Goal: Information Seeking & Learning: Learn about a topic

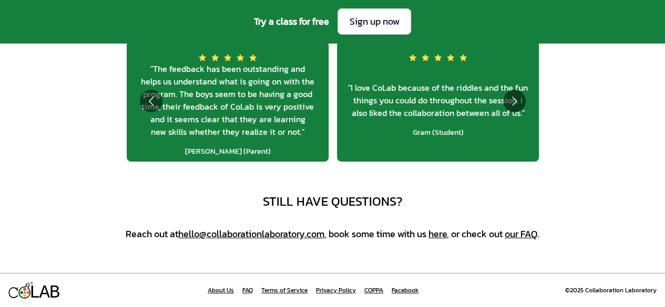
scroll to position [3827, 0]
click at [525, 233] on link "our FAQ" at bounding box center [520, 234] width 33 height 14
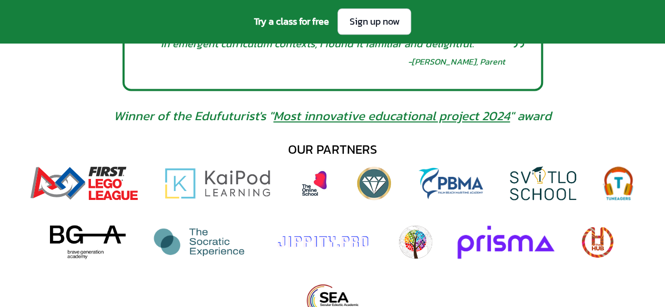
scroll to position [674, 0]
click at [224, 188] on img at bounding box center [217, 184] width 109 height 34
click at [88, 245] on img at bounding box center [88, 243] width 76 height 34
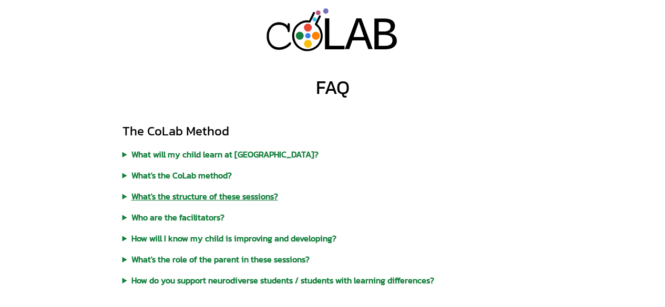
click at [240, 198] on summary "What's the structure of these sessions?" at bounding box center [332, 196] width 420 height 13
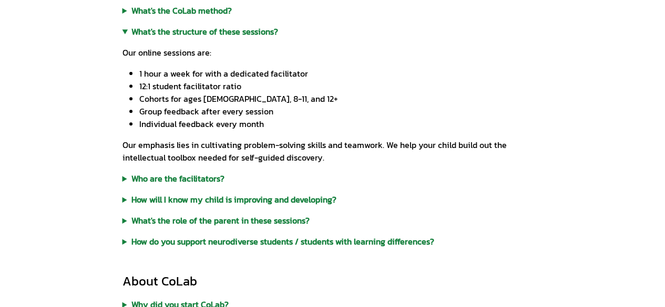
scroll to position [168, 0]
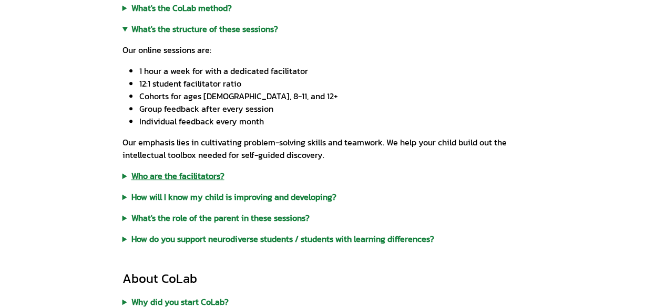
click at [191, 182] on summary "Who are the facilitators?" at bounding box center [332, 176] width 420 height 13
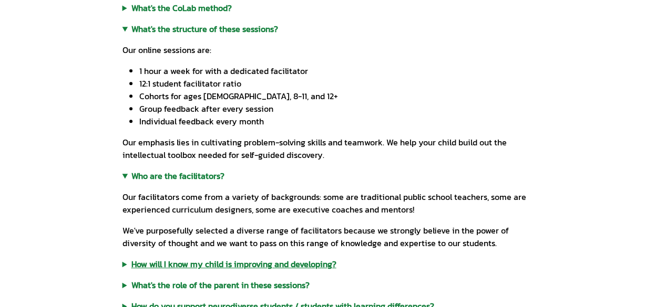
click at [294, 263] on summary "How will I know my child is improving and developing?" at bounding box center [332, 264] width 420 height 13
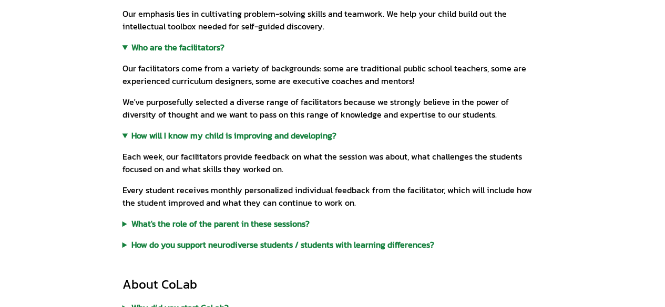
scroll to position [298, 0]
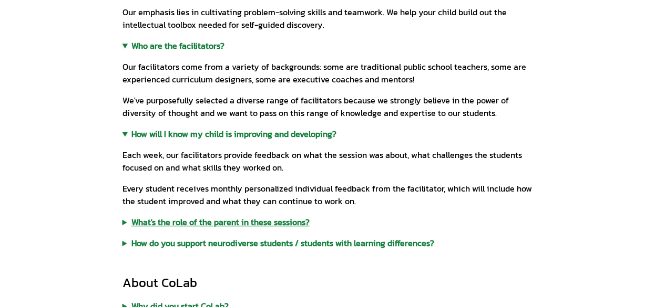
click at [280, 225] on summary "What's the role of the parent in these sessions?" at bounding box center [332, 222] width 420 height 13
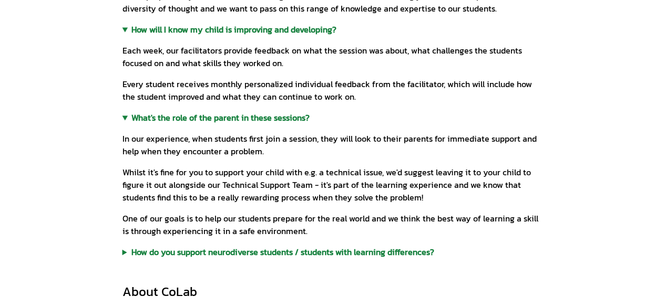
scroll to position [403, 0]
click at [299, 256] on summary "How do you support neurodiverse students / students with learning differences?" at bounding box center [332, 251] width 420 height 13
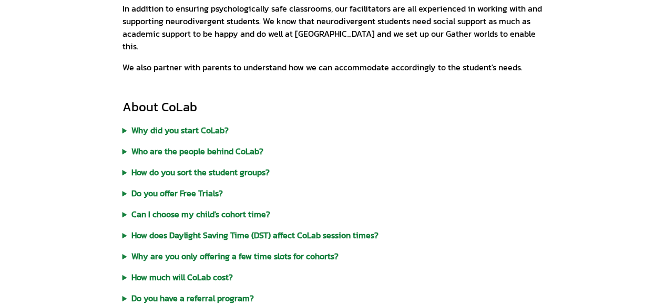
scroll to position [671, 0]
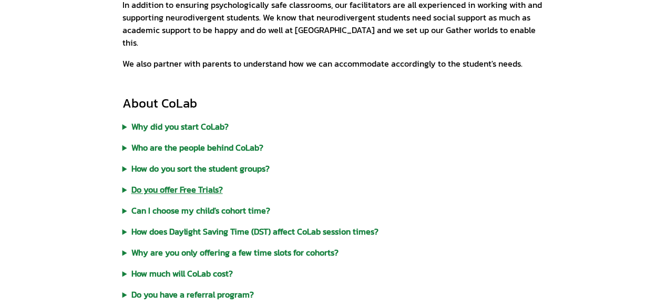
click at [200, 183] on summary "Do you offer Free Trials?" at bounding box center [332, 189] width 420 height 13
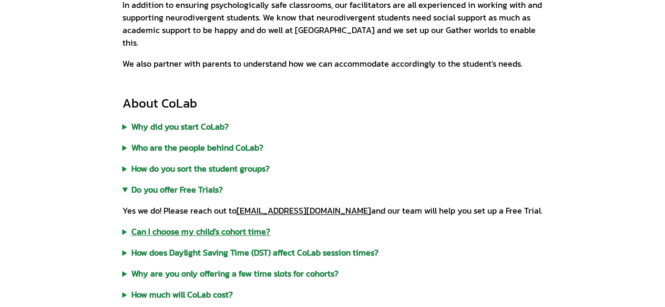
click at [215, 225] on summary "Can I choose my child's cohort time?" at bounding box center [332, 231] width 420 height 13
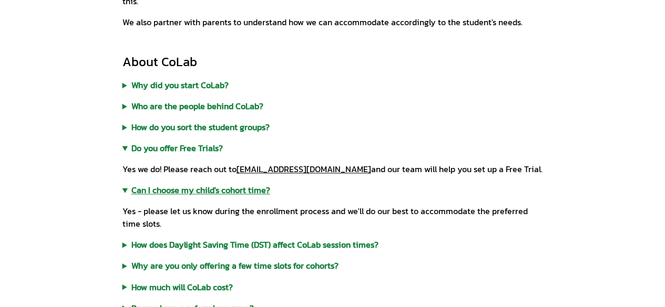
scroll to position [713, 0]
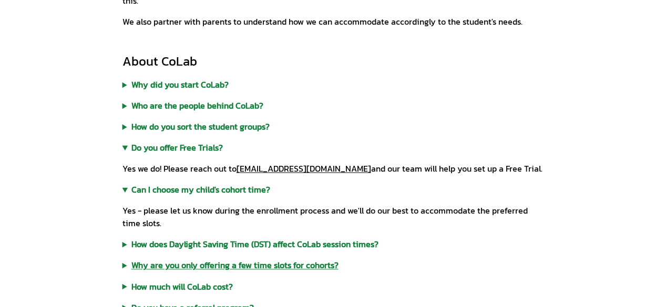
click at [315, 259] on summary "Why are you only offering a few time slots for cohorts?" at bounding box center [332, 265] width 420 height 13
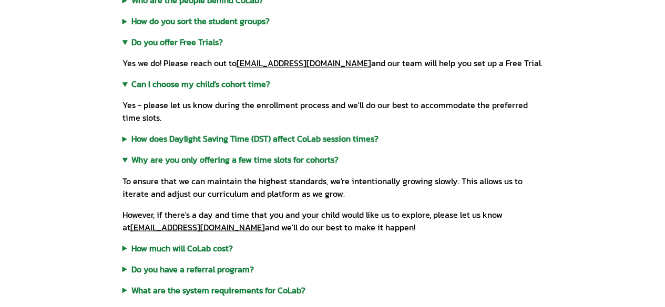
scroll to position [819, 0]
click at [224, 241] on summary "How much will CoLab cost?" at bounding box center [332, 247] width 420 height 13
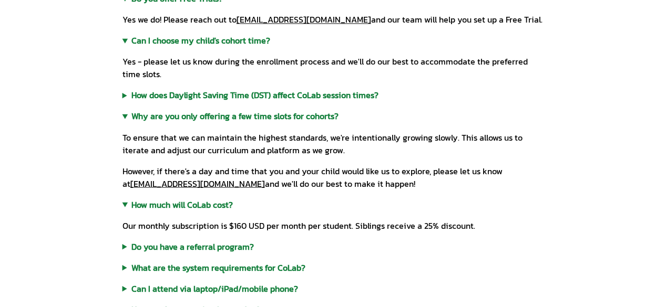
scroll to position [865, 0]
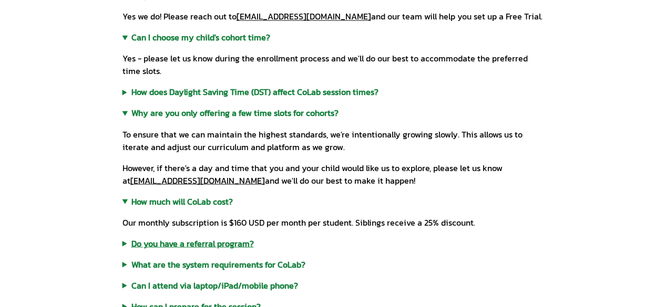
click at [241, 237] on summary "Do you have a referral program?" at bounding box center [332, 243] width 420 height 13
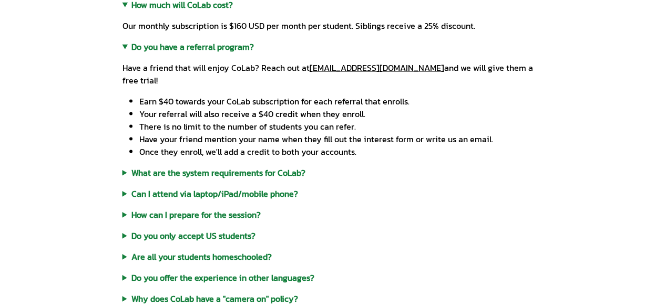
scroll to position [1075, 0]
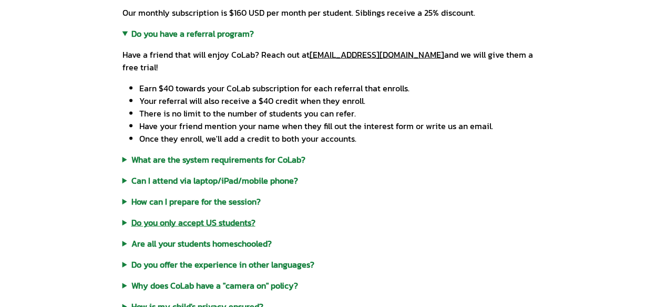
click at [219, 216] on summary "Do you only accept US students?" at bounding box center [332, 222] width 420 height 13
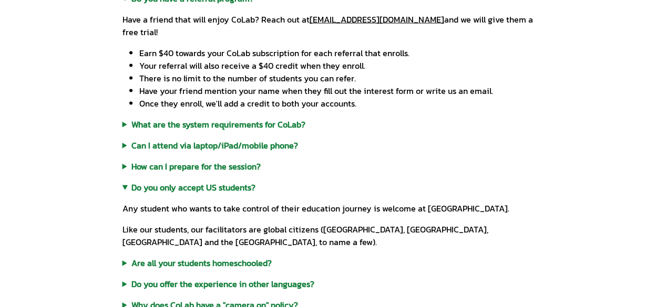
scroll to position [1120, 0]
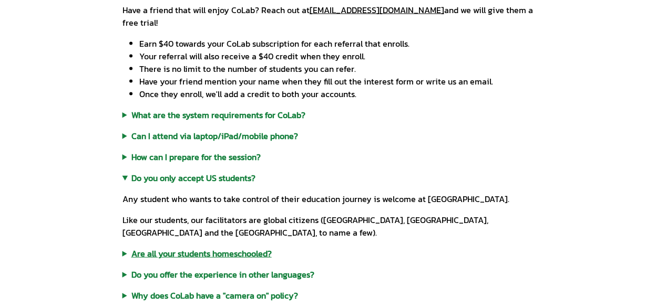
click at [225, 247] on summary "Are all your students homeschooled?" at bounding box center [332, 253] width 420 height 13
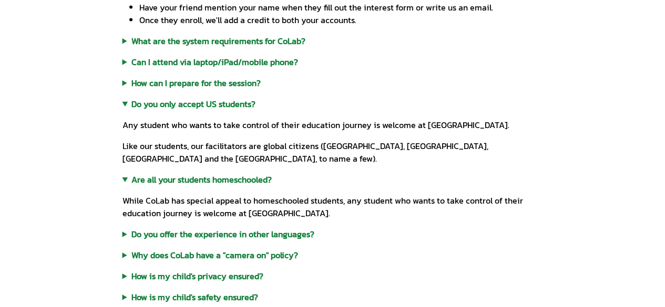
scroll to position [1194, 0]
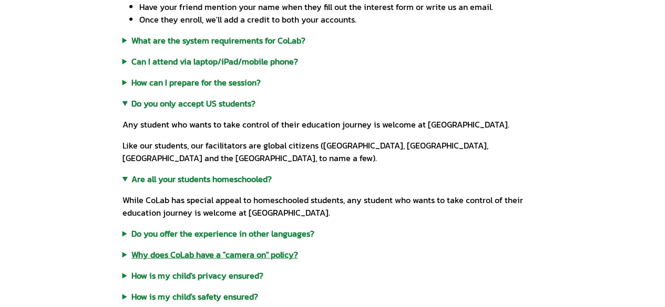
click at [272, 249] on summary "Why does CoLab have a "camera on" policy?" at bounding box center [332, 255] width 420 height 13
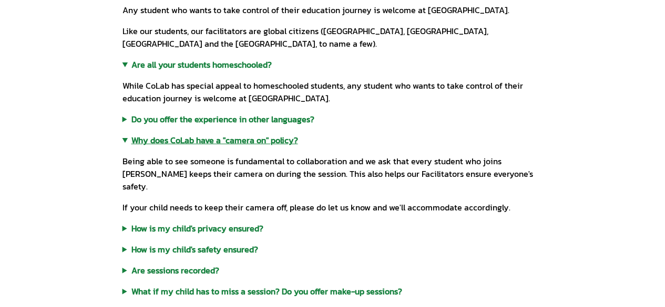
scroll to position [1311, 0]
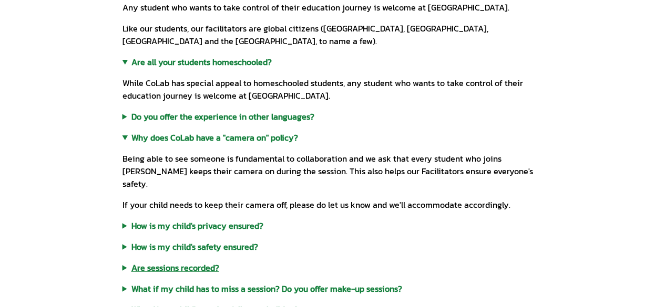
click at [192, 262] on summary "Are sessions recorded?" at bounding box center [332, 268] width 420 height 13
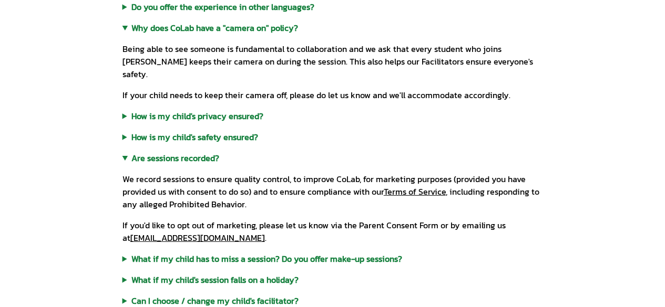
scroll to position [1423, 0]
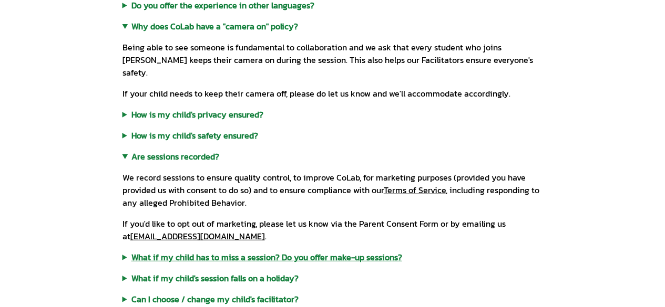
click at [325, 251] on summary "What if my child has to miss a session? Do you offer make-up sessions?" at bounding box center [332, 257] width 420 height 13
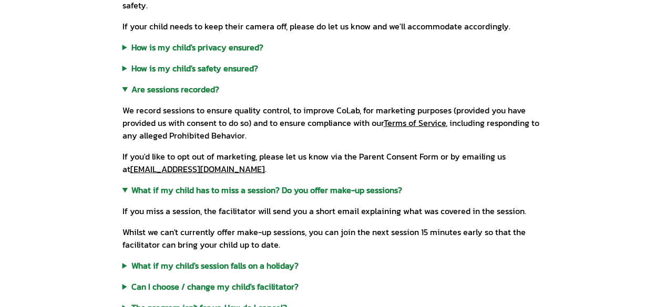
scroll to position [1492, 0]
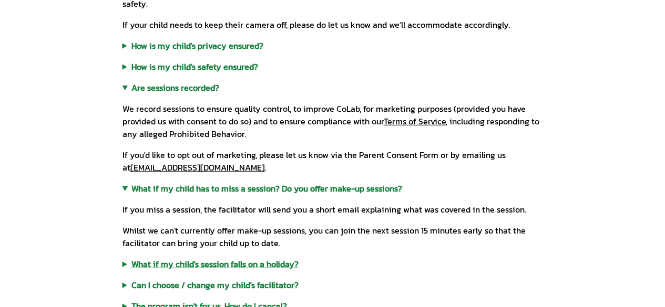
click at [268, 258] on summary "What if my child's session falls on a holiday?" at bounding box center [332, 264] width 420 height 13
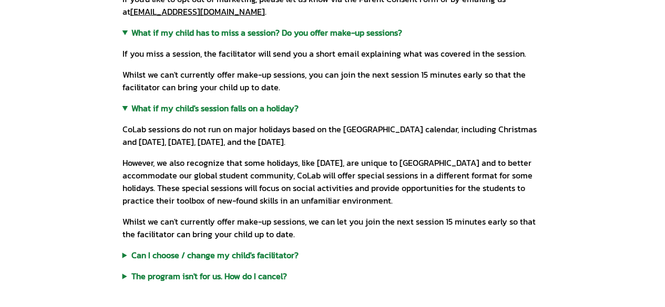
scroll to position [1648, 0]
click at [266, 249] on summary "Can I choose / change my child's facilitator?" at bounding box center [332, 255] width 420 height 13
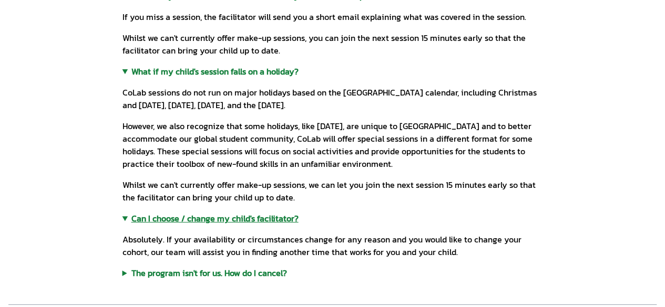
scroll to position [1687, 0]
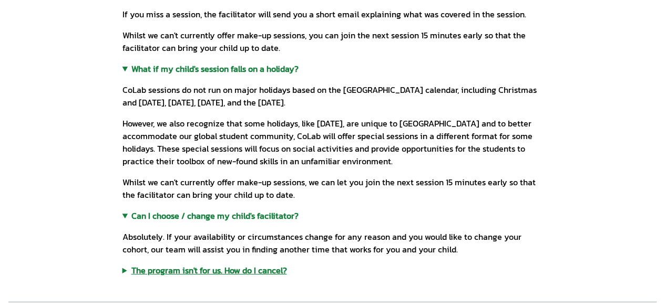
click at [262, 264] on summary "The program isn't for us. How do I cancel?" at bounding box center [332, 270] width 420 height 13
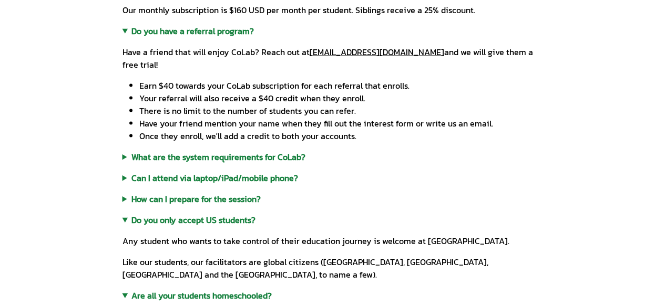
scroll to position [1075, 0]
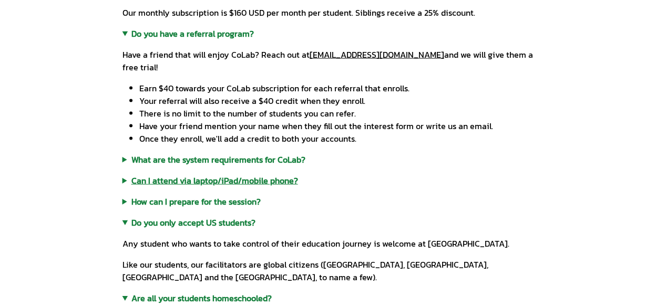
click at [259, 174] on summary "Can I attend via laptop/iPad/mobile phone?" at bounding box center [332, 180] width 420 height 13
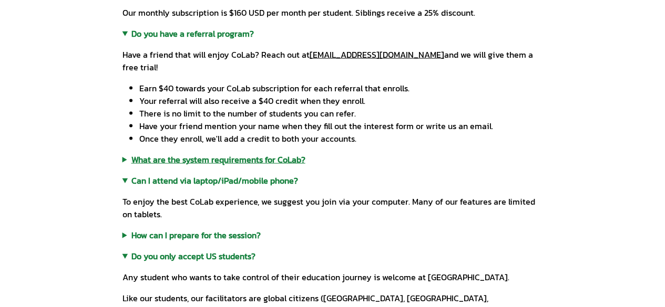
click at [257, 153] on summary "What are the system requirements for CoLab?" at bounding box center [332, 159] width 420 height 13
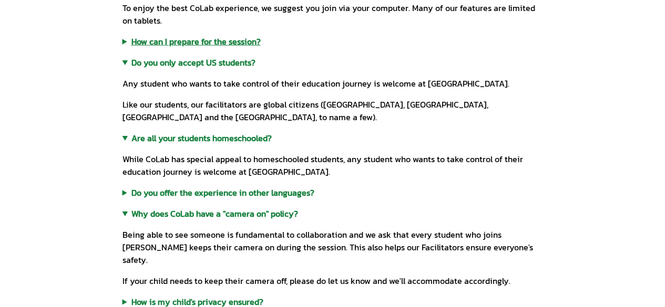
scroll to position [1325, 0]
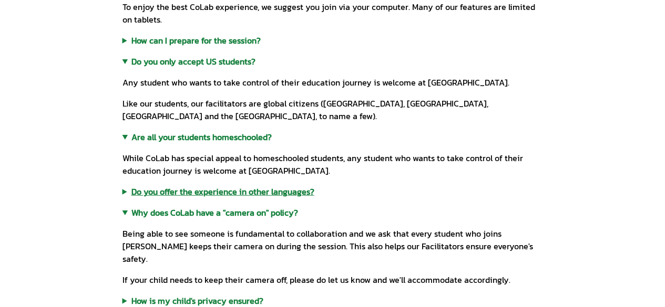
click at [286, 185] on summary "Do you offer the experience in other languages?" at bounding box center [332, 191] width 420 height 13
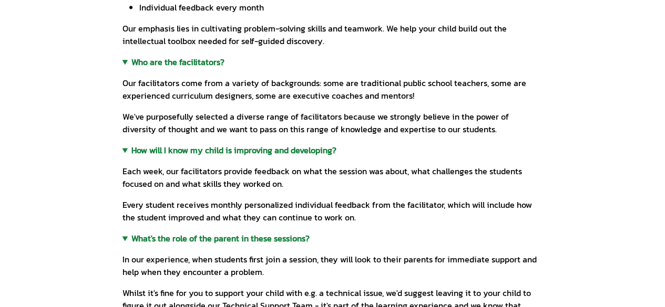
scroll to position [0, 0]
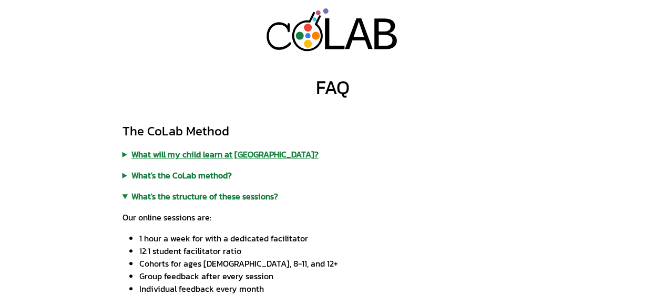
click at [234, 157] on summary "What will my child learn at [GEOGRAPHIC_DATA]?" at bounding box center [332, 154] width 420 height 13
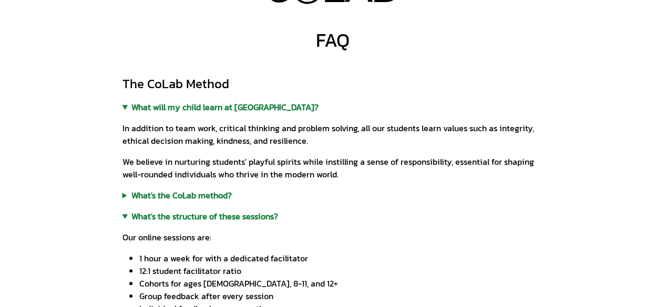
scroll to position [49, 0]
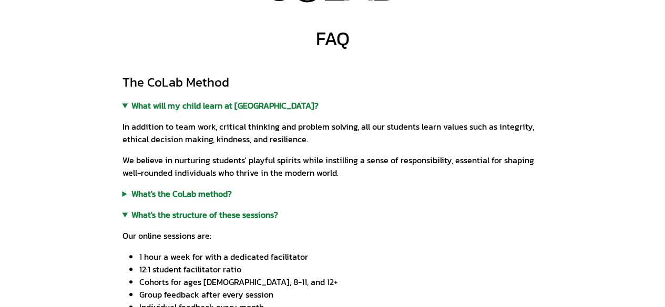
click at [216, 197] on summary "What's the CoLab method?" at bounding box center [332, 194] width 420 height 13
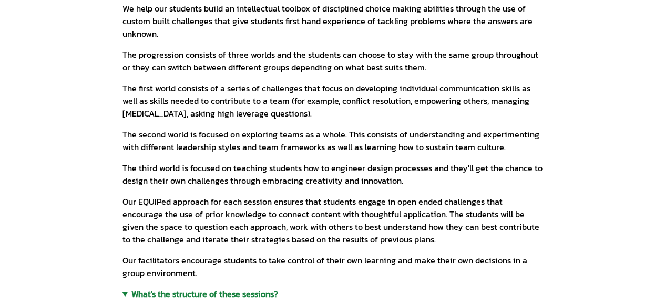
scroll to position [265, 0]
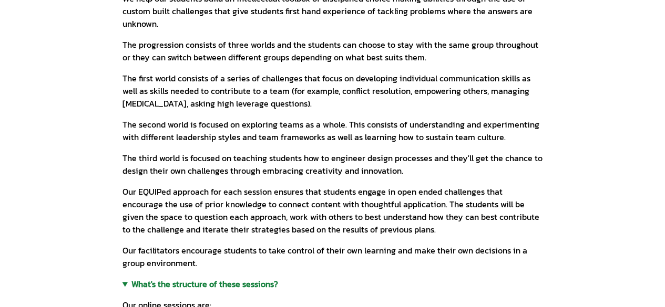
click at [361, 201] on p "Our EQUIPed approach for each session ensures that students engage in open ende…" at bounding box center [332, 210] width 420 height 50
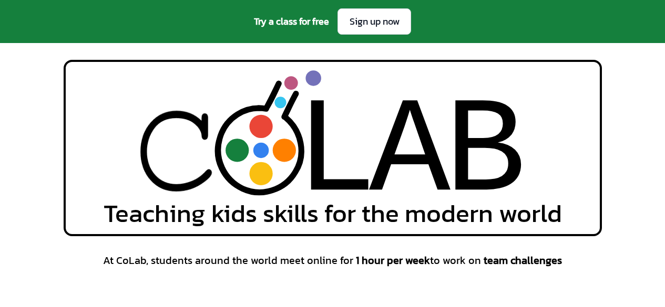
scroll to position [674, 0]
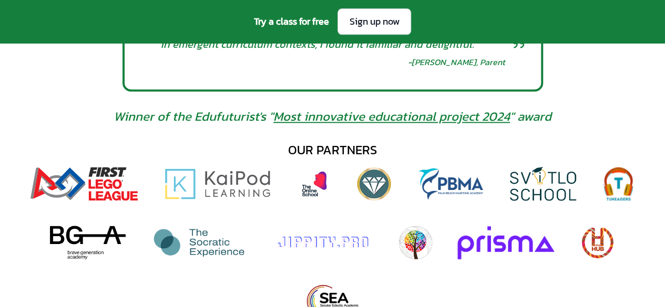
click at [417, 249] on img at bounding box center [415, 243] width 34 height 34
click at [377, 185] on img at bounding box center [373, 184] width 35 height 34
click at [126, 187] on img at bounding box center [84, 184] width 108 height 34
